Goal: Task Accomplishment & Management: Complete application form

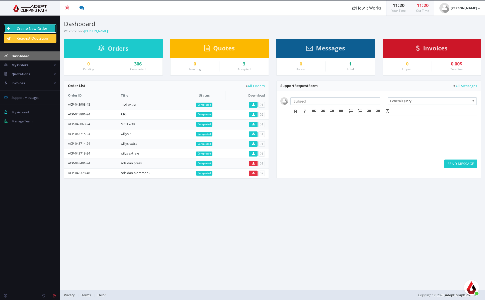
click at [48, 27] on link "Create New Order" at bounding box center [30, 28] width 53 height 9
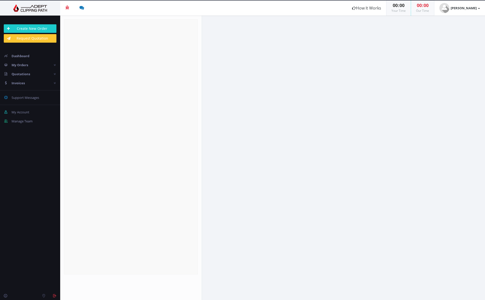
radio input "true"
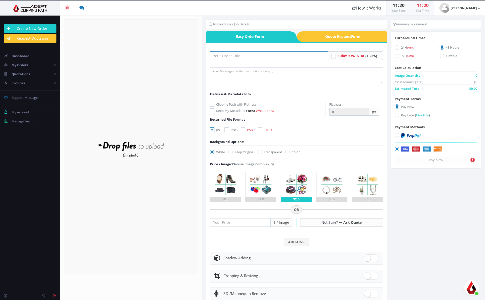
drag, startPoint x: 248, startPoint y: 56, endPoint x: 244, endPoint y: 57, distance: 4.4
click at [248, 56] on input "text" at bounding box center [269, 55] width 118 height 9
type input "Max w40"
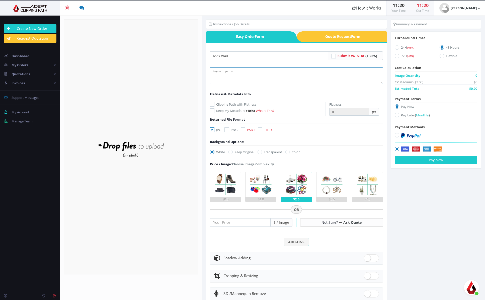
type textarea "Key with paths"
drag, startPoint x: 243, startPoint y: 132, endPoint x: 233, endPoint y: 132, distance: 10.5
click at [243, 131] on label "PSD ! Return Files In PSD Format Costs Extra: $0.05 / Image" at bounding box center [248, 129] width 14 height 5
click at [241, 129] on icon at bounding box center [243, 129] width 5 height 5
click at [242, 129] on input "PSD !" at bounding box center [243, 129] width 3 height 3
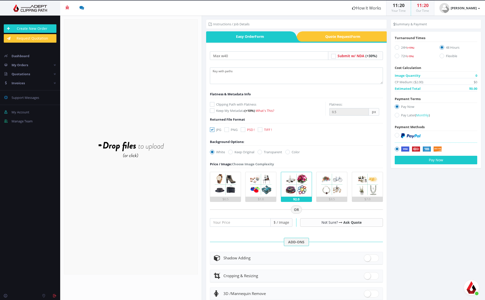
checkbox input "true"
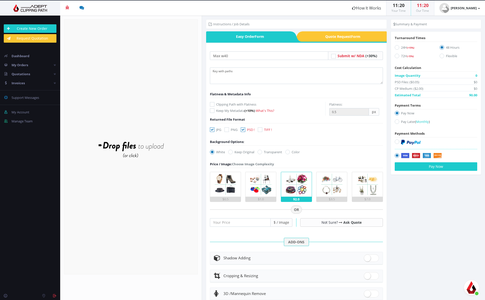
click at [214, 130] on icon at bounding box center [212, 129] width 5 height 5
click at [214, 130] on input "JPG" at bounding box center [212, 129] width 3 height 3
checkbox input "false"
click at [237, 152] on label "Keep Original" at bounding box center [241, 151] width 26 height 5
click at [233, 152] on input "Keep Original" at bounding box center [230, 151] width 3 height 3
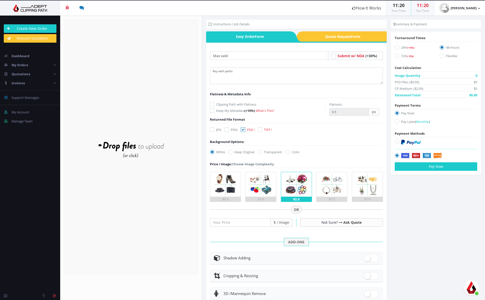
radio input "true"
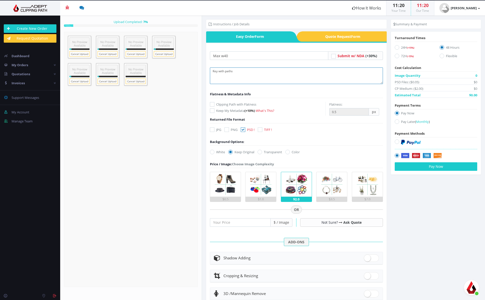
drag, startPoint x: 241, startPoint y: 72, endPoint x: 221, endPoint y: 73, distance: 20.1
click at [220, 70] on textarea "Key with paths" at bounding box center [296, 75] width 173 height 17
type textarea "Key"
drag, startPoint x: 401, startPoint y: 47, endPoint x: 404, endPoint y: 47, distance: 3.5
click at [401, 47] on label "24H (+15%)" at bounding box center [414, 48] width 38 height 7
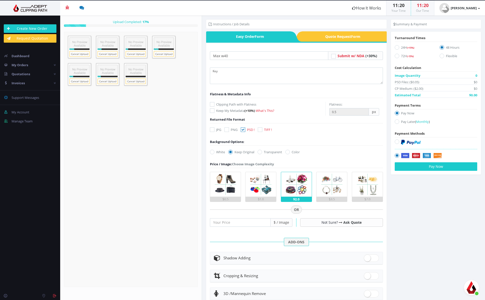
click at [399, 47] on input "24H (+15%)" at bounding box center [397, 47] width 3 height 3
radio input "true"
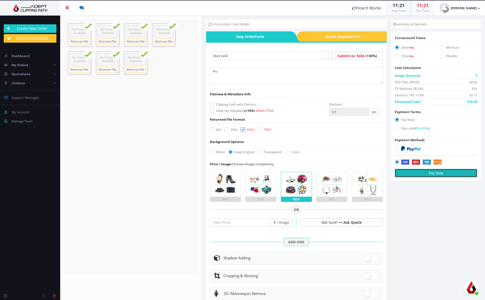
click at [438, 176] on button "Pay Now" at bounding box center [436, 173] width 82 height 9
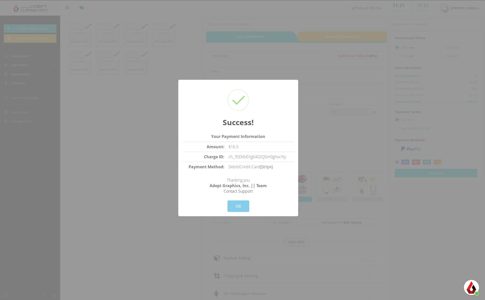
click at [241, 206] on button "OK" at bounding box center [238, 206] width 22 height 12
